Goal: Task Accomplishment & Management: Use online tool/utility

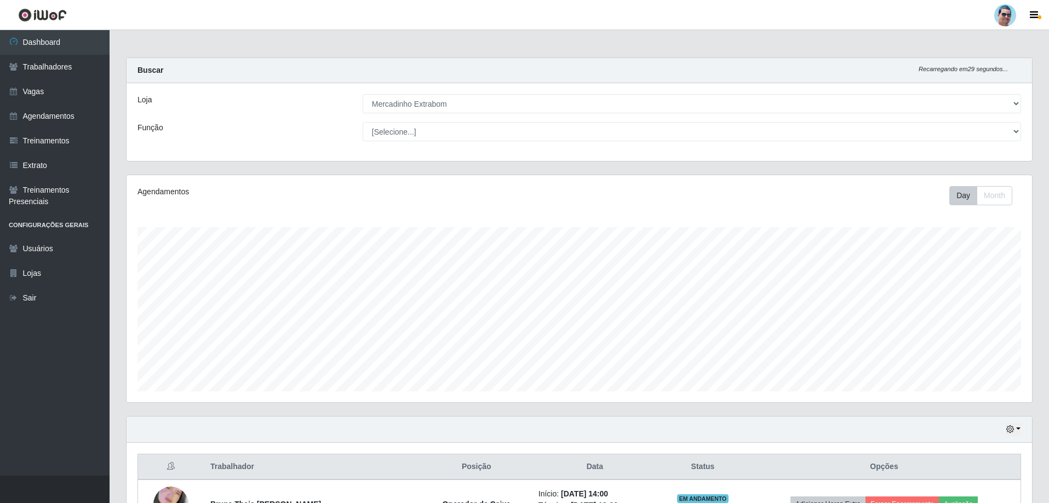
select select "175"
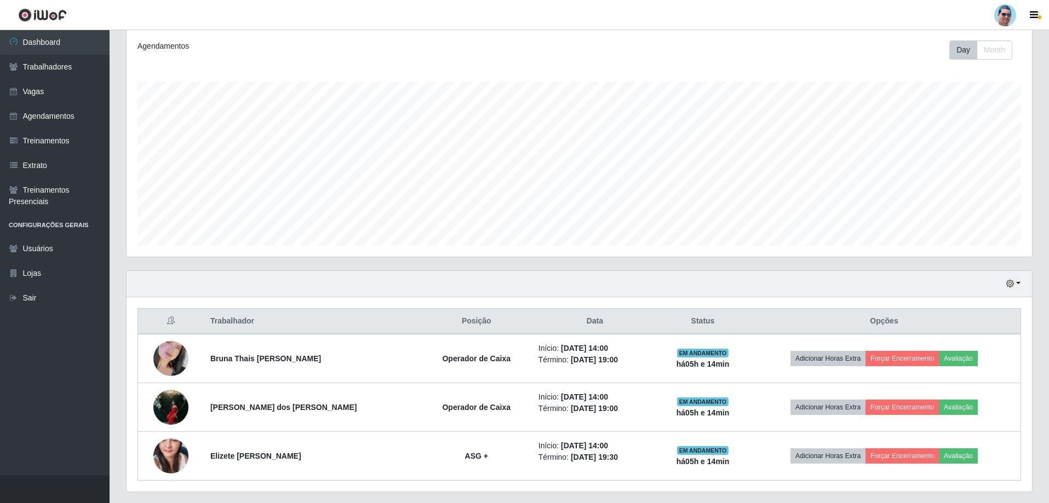
scroll to position [110, 0]
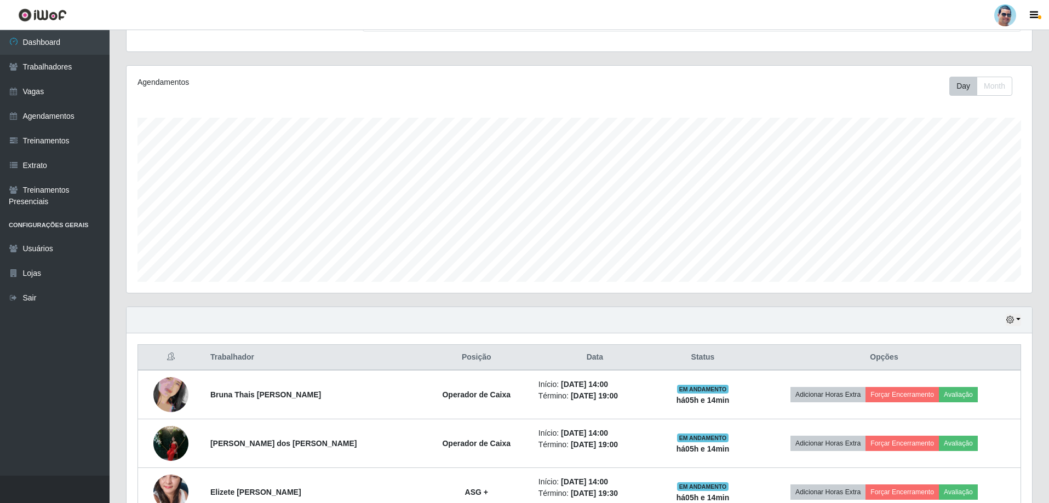
drag, startPoint x: 947, startPoint y: 356, endPoint x: 1022, endPoint y: 460, distance: 128.3
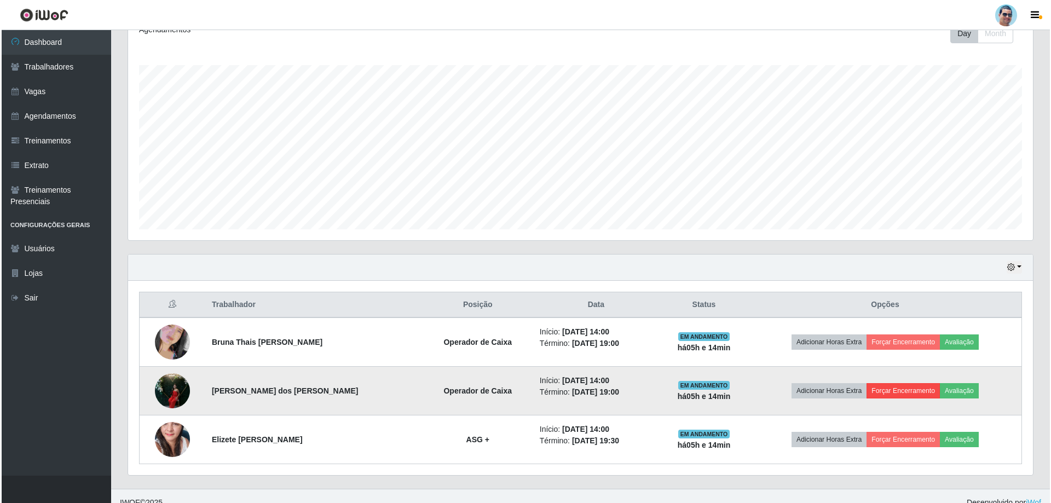
scroll to position [175, 0]
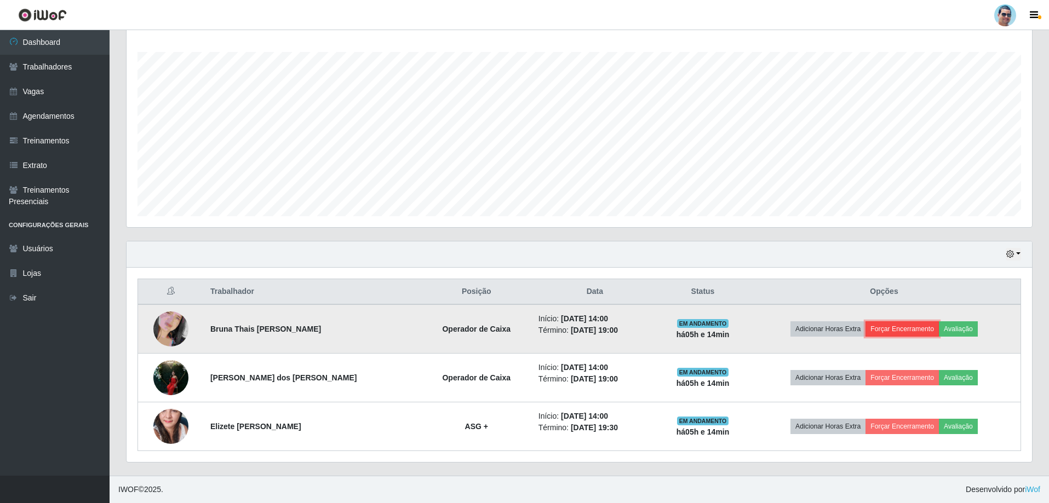
click at [893, 323] on button "Forçar Encerramento" at bounding box center [901, 328] width 73 height 15
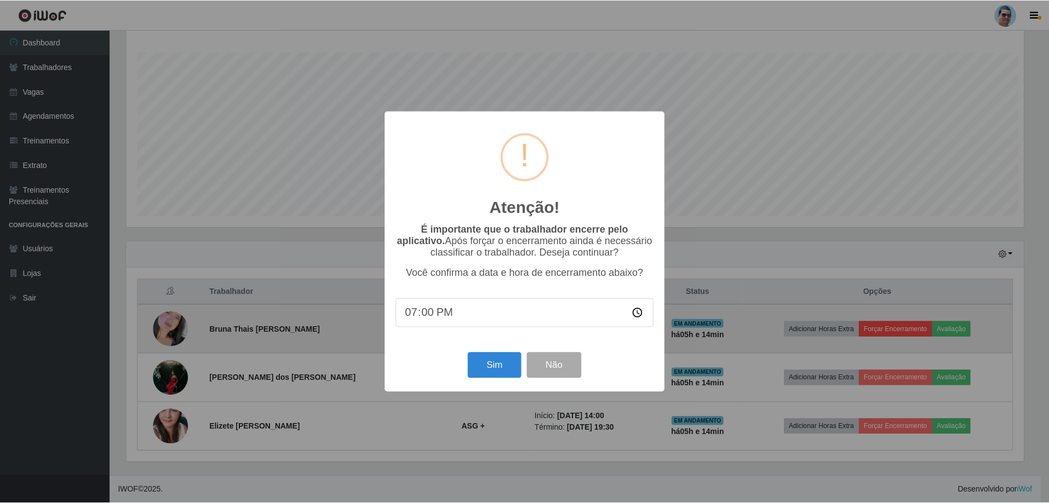
scroll to position [227, 900]
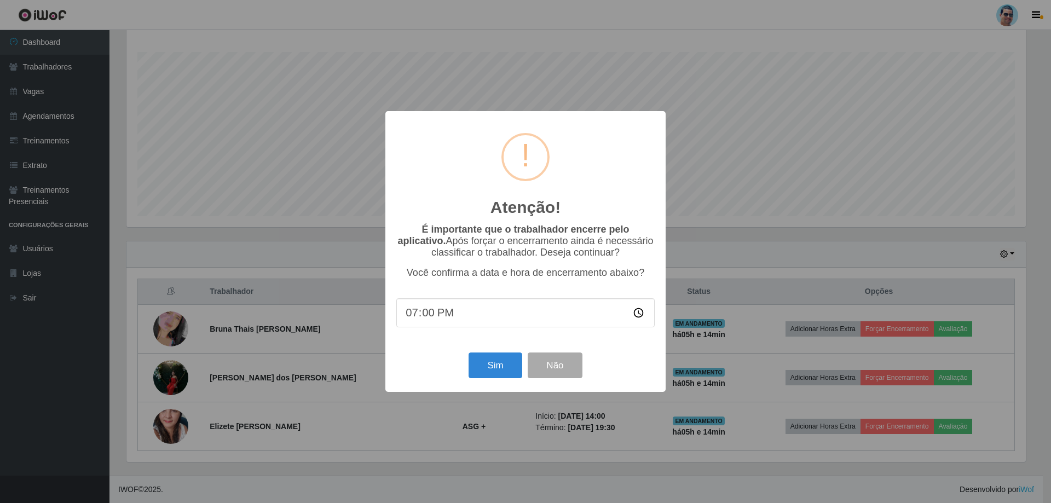
click at [427, 315] on input "19:00" at bounding box center [525, 312] width 258 height 29
type input "19:07"
click at [497, 360] on button "Sim" at bounding box center [495, 366] width 53 height 26
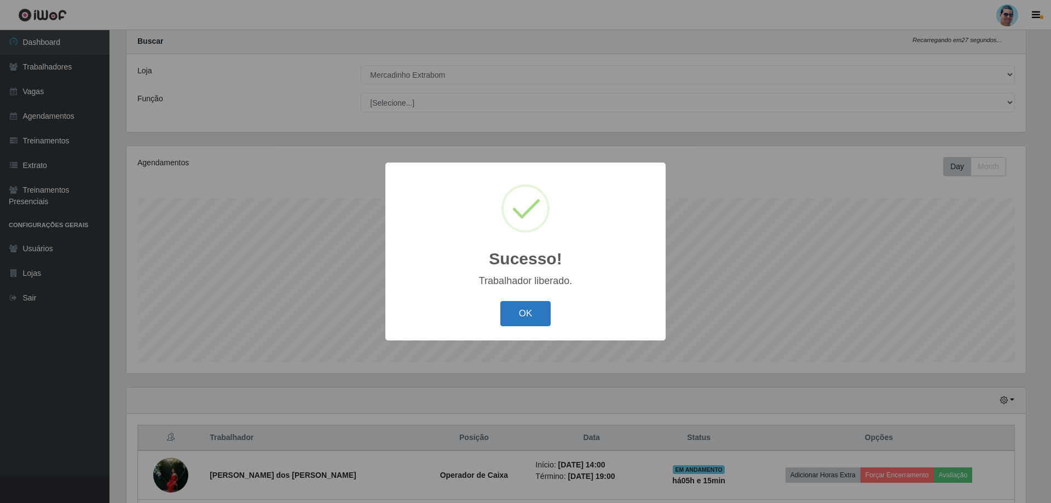
click at [522, 314] on button "OK" at bounding box center [525, 314] width 51 height 26
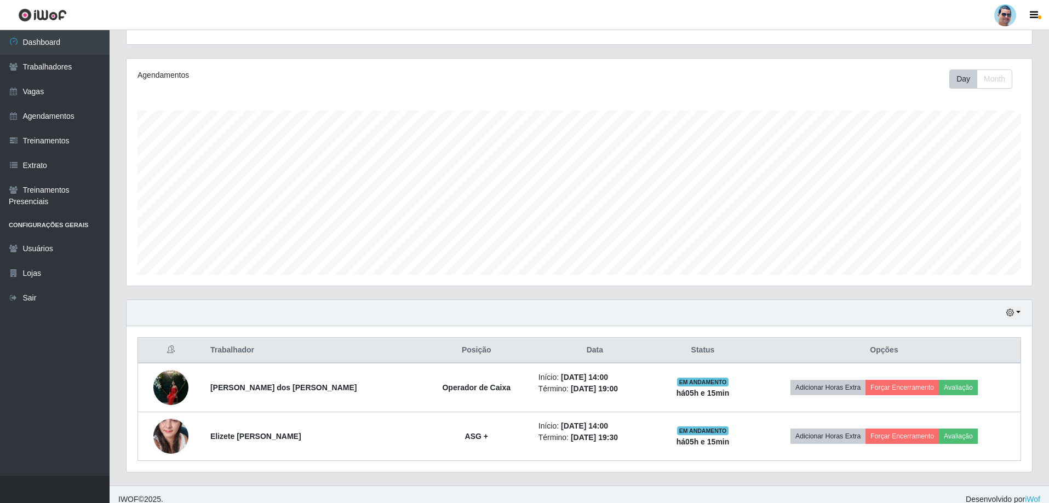
scroll to position [126, 0]
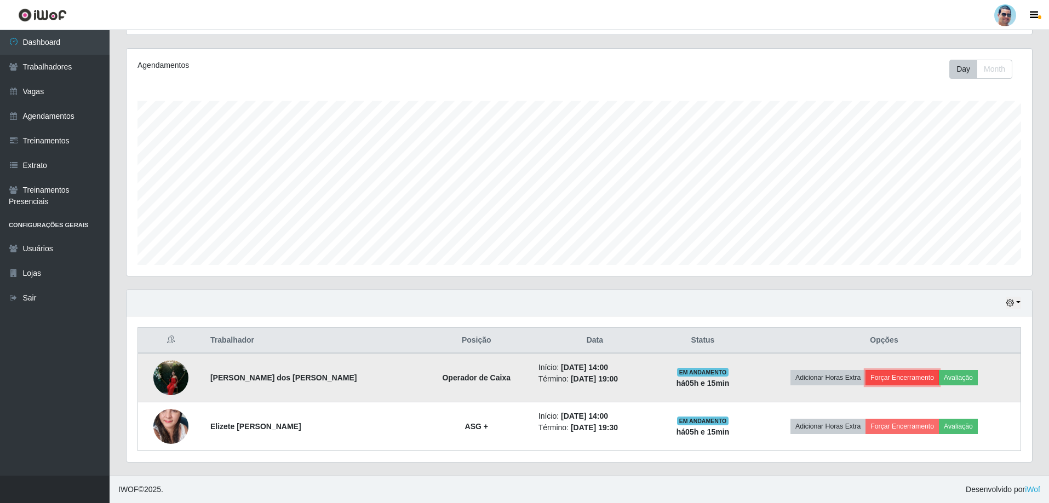
click at [901, 376] on button "Forçar Encerramento" at bounding box center [901, 377] width 73 height 15
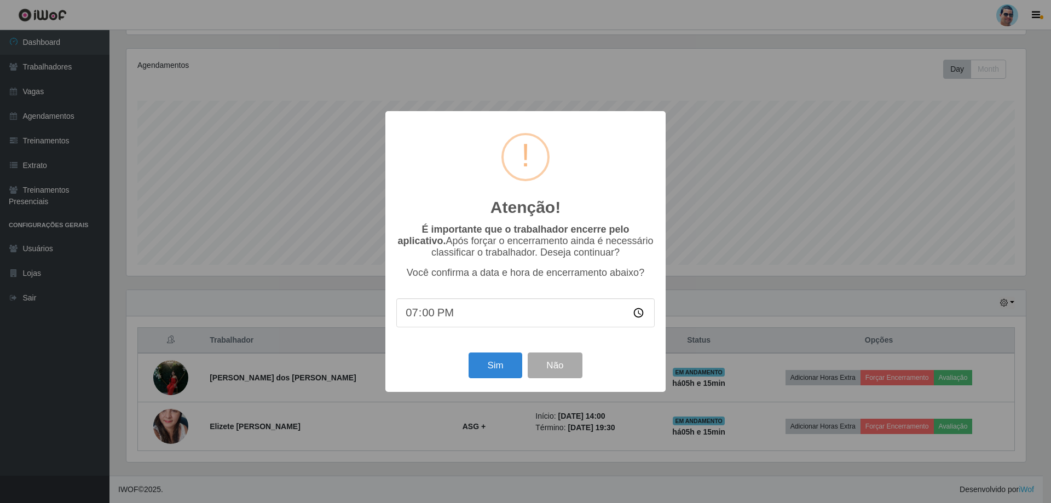
click at [428, 316] on input "19:00" at bounding box center [525, 312] width 258 height 29
type input "19:11"
click at [501, 366] on button "Sim" at bounding box center [495, 366] width 53 height 26
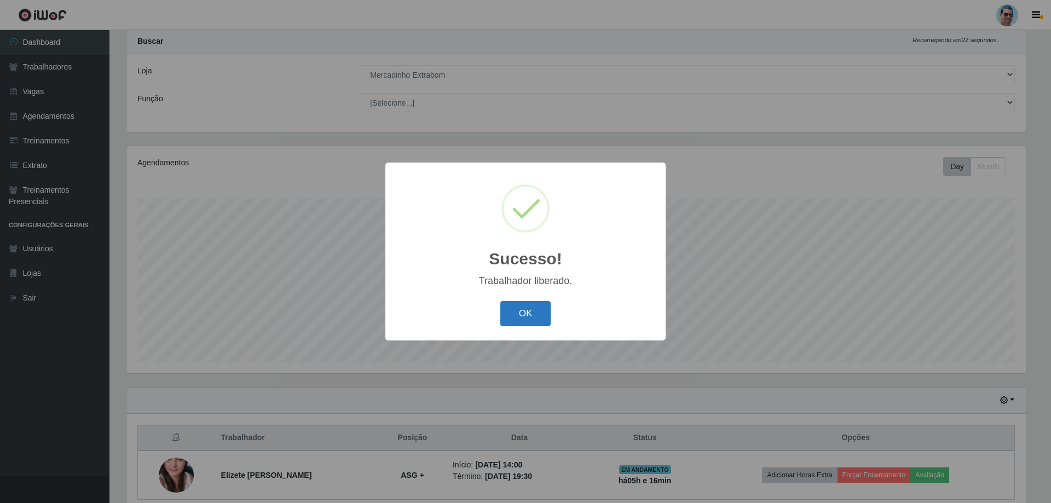
click at [511, 310] on button "OK" at bounding box center [525, 314] width 51 height 26
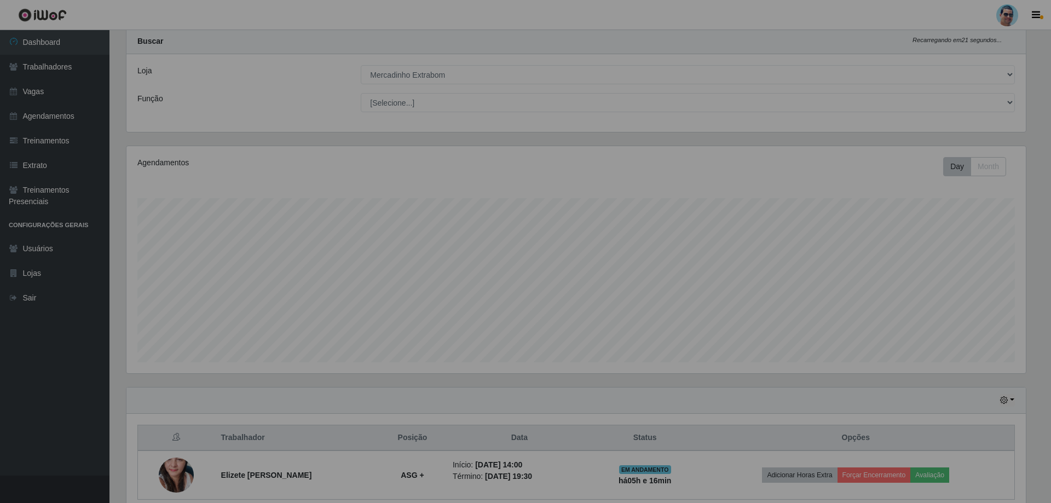
scroll to position [227, 905]
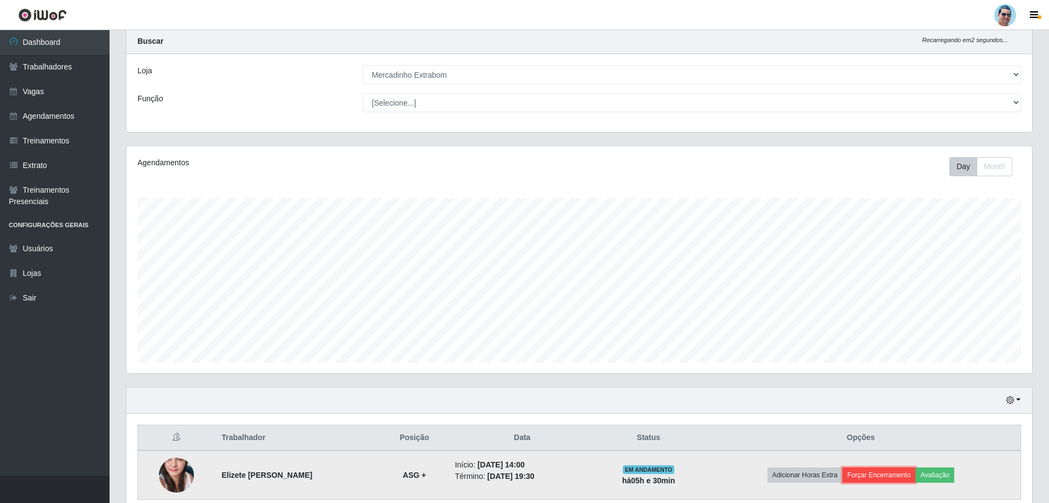
click at [873, 476] on button "Forçar Encerramento" at bounding box center [878, 475] width 73 height 15
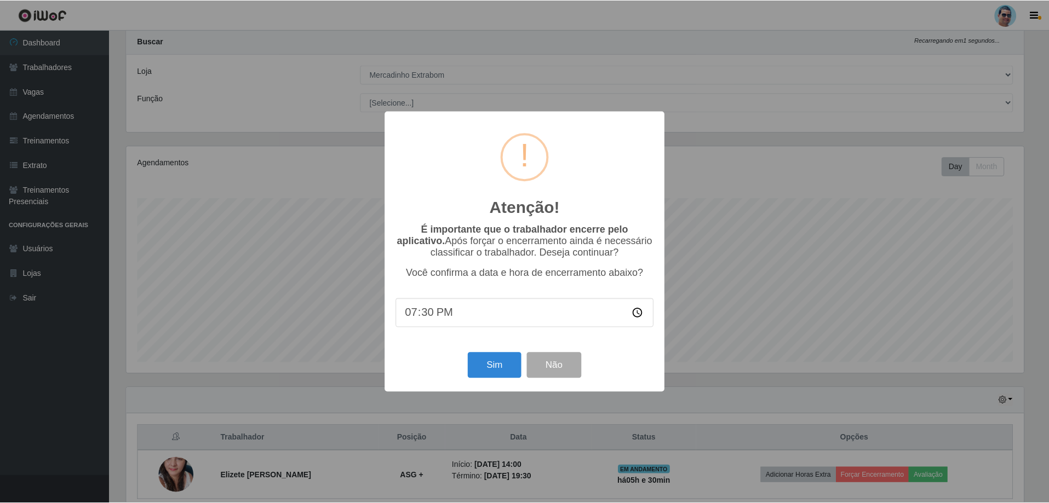
scroll to position [227, 900]
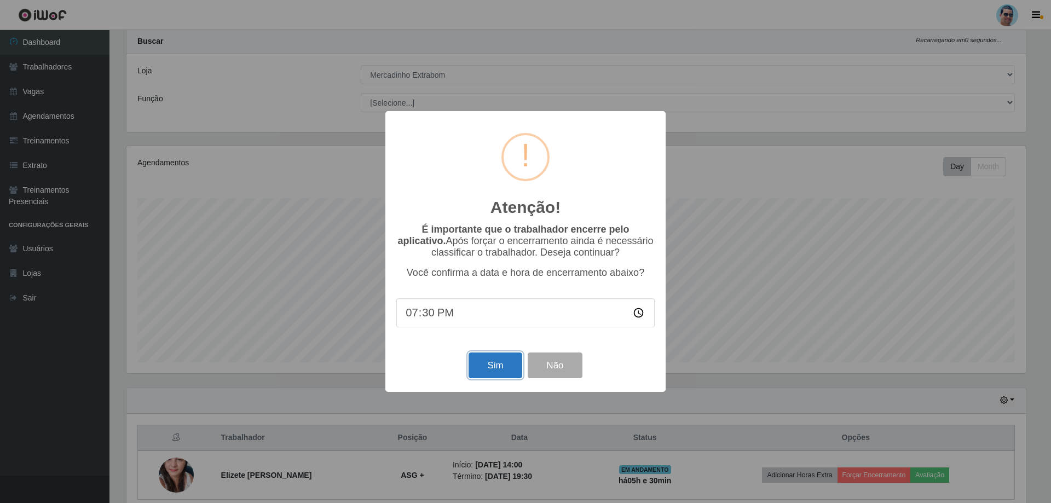
click at [493, 368] on button "Sim" at bounding box center [495, 366] width 53 height 26
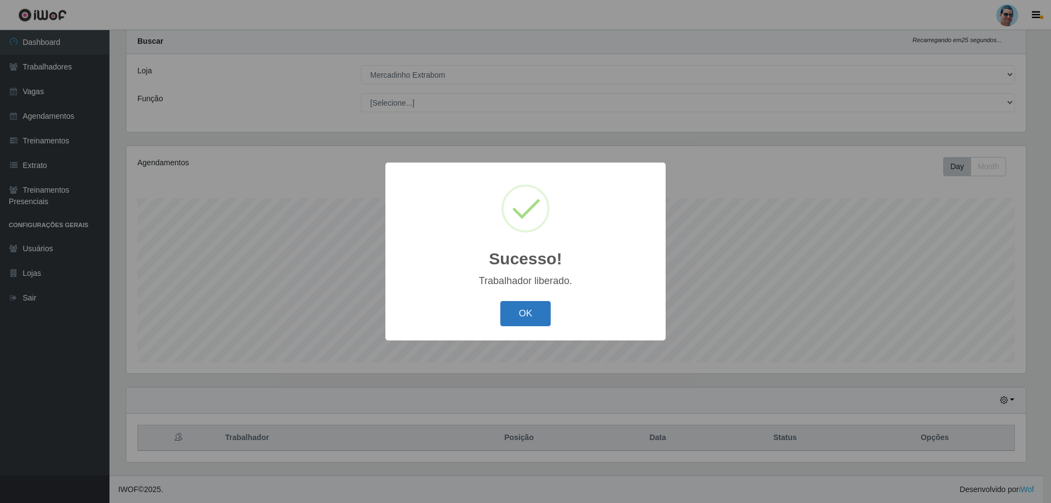
click at [531, 315] on button "OK" at bounding box center [525, 314] width 51 height 26
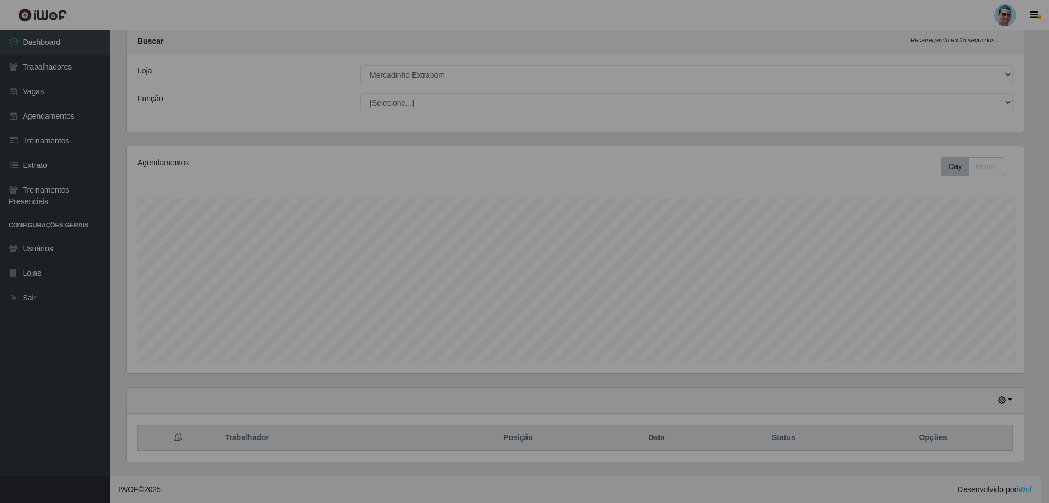
scroll to position [227, 905]
